Goal: Task Accomplishment & Management: Complete application form

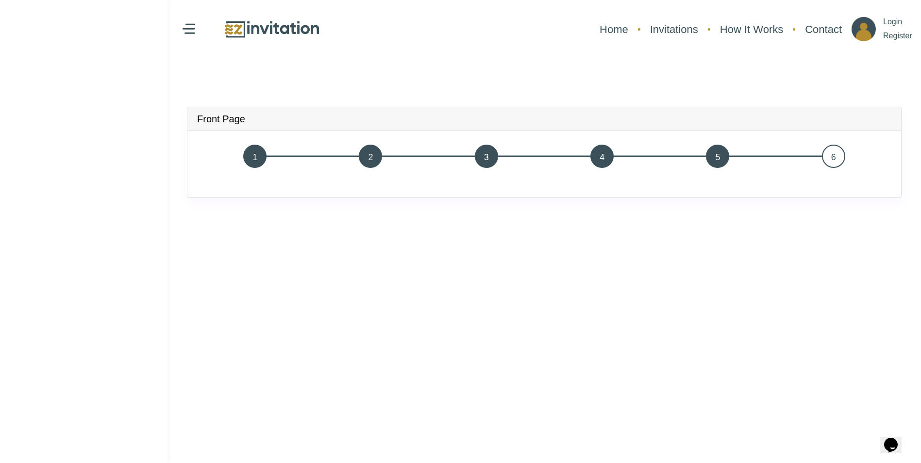
click at [723, 157] on span "5" at bounding box center [717, 156] width 23 height 23
click at [599, 152] on span "4" at bounding box center [602, 156] width 23 height 23
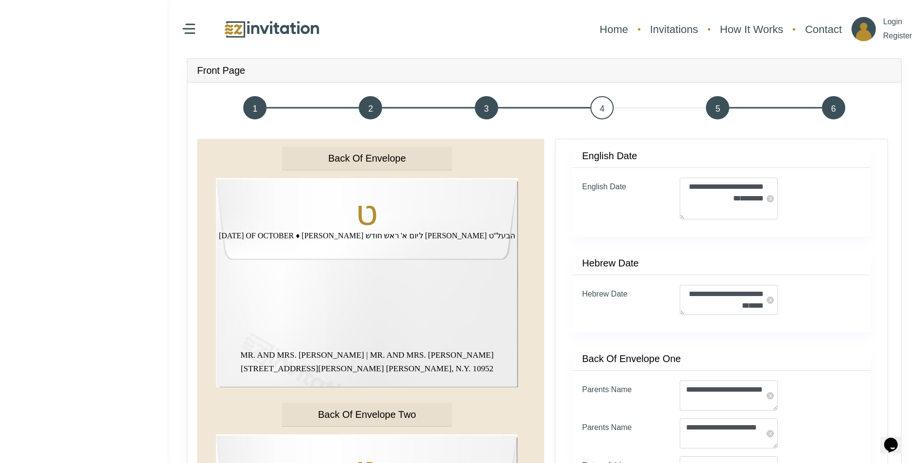
scroll to position [82, 0]
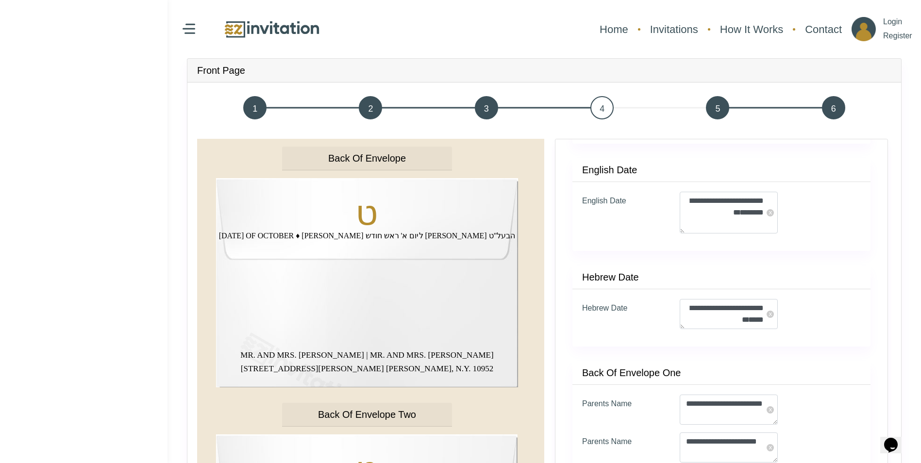
click at [490, 111] on span "3" at bounding box center [486, 107] width 23 height 23
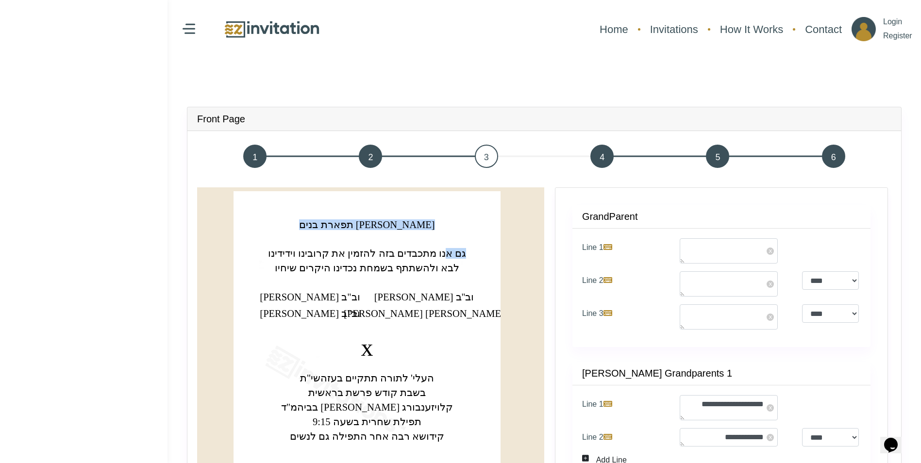
drag, startPoint x: 424, startPoint y: 253, endPoint x: 383, endPoint y: 249, distance: 40.9
click at [383, 249] on icon "‏תפארת בנים [PERSON_NAME]‏ ‏גם אנו מתכבדים בזה להזמין את קרובינו וידידינו‏ ‏לבא…" at bounding box center [367, 397] width 267 height 413
click at [842, 157] on span "6" at bounding box center [833, 156] width 23 height 23
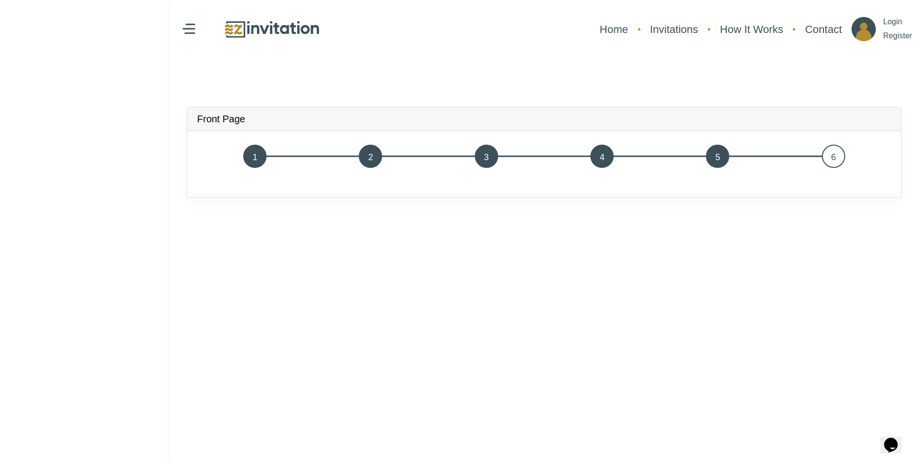
click at [363, 161] on span "2" at bounding box center [370, 156] width 23 height 23
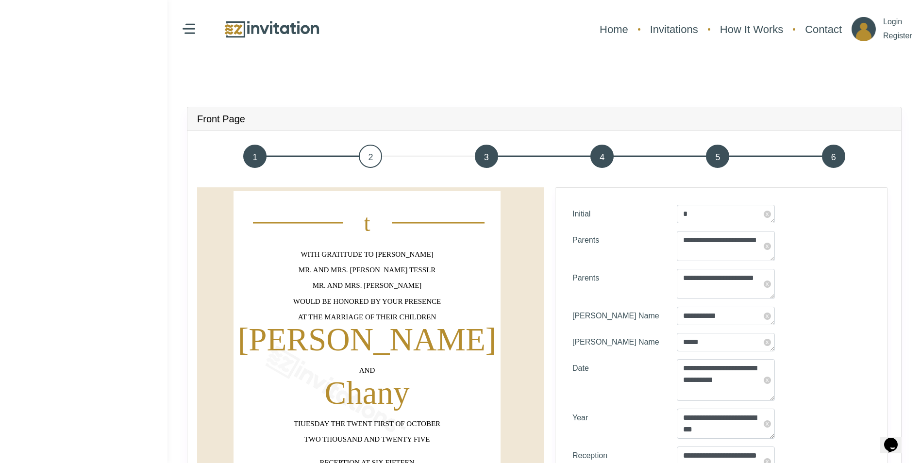
click at [255, 161] on span "1" at bounding box center [254, 156] width 23 height 23
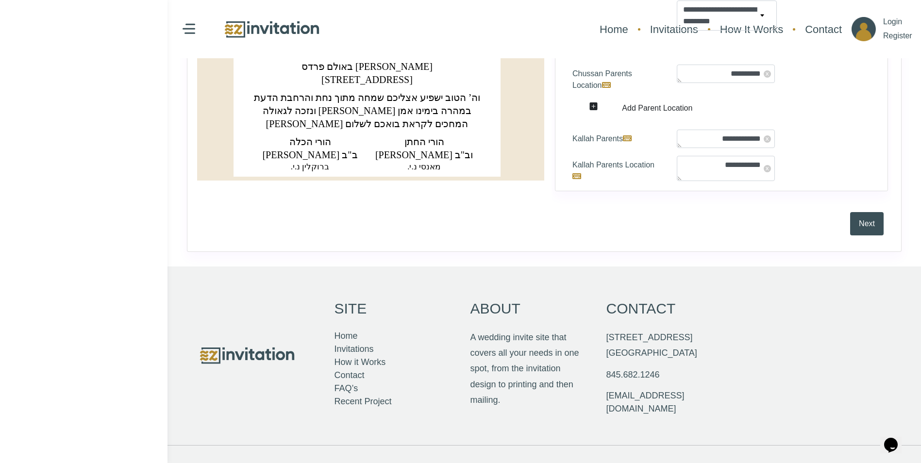
scroll to position [437, 0]
